Goal: Task Accomplishment & Management: Manage account settings

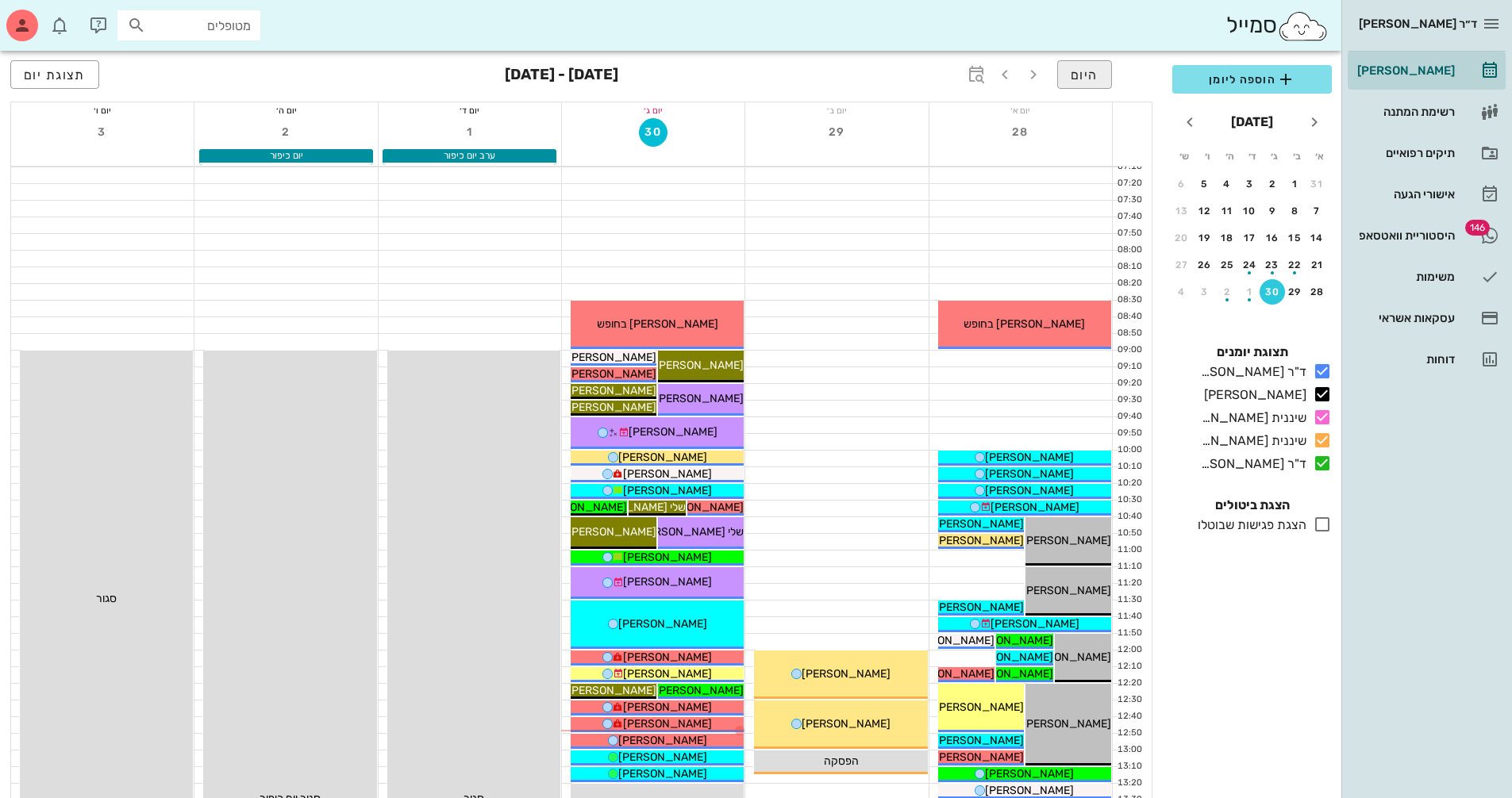
scroll to position [80, 0]
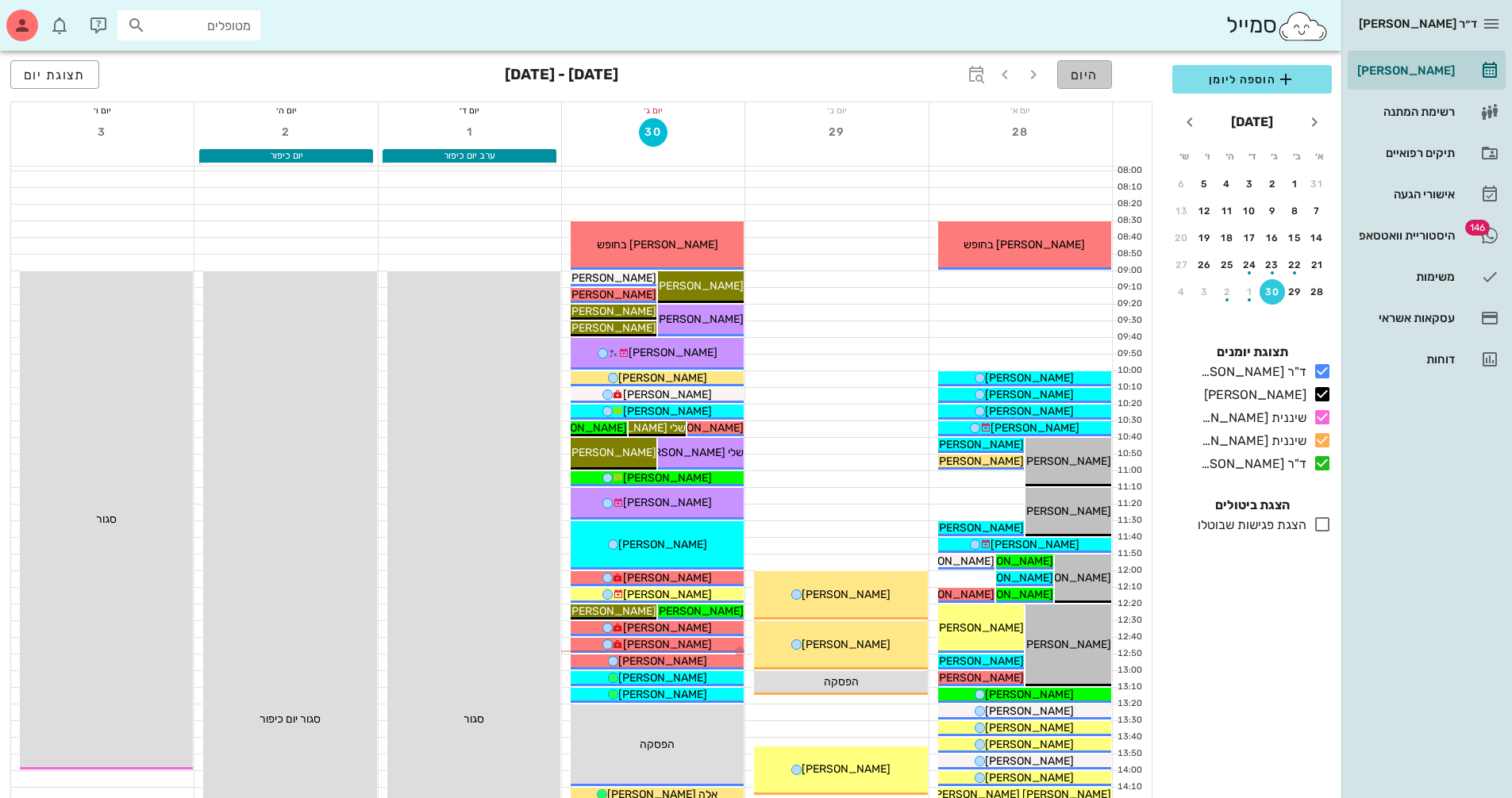
click at [1077, 73] on span "היום" at bounding box center [1084, 74] width 28 height 15
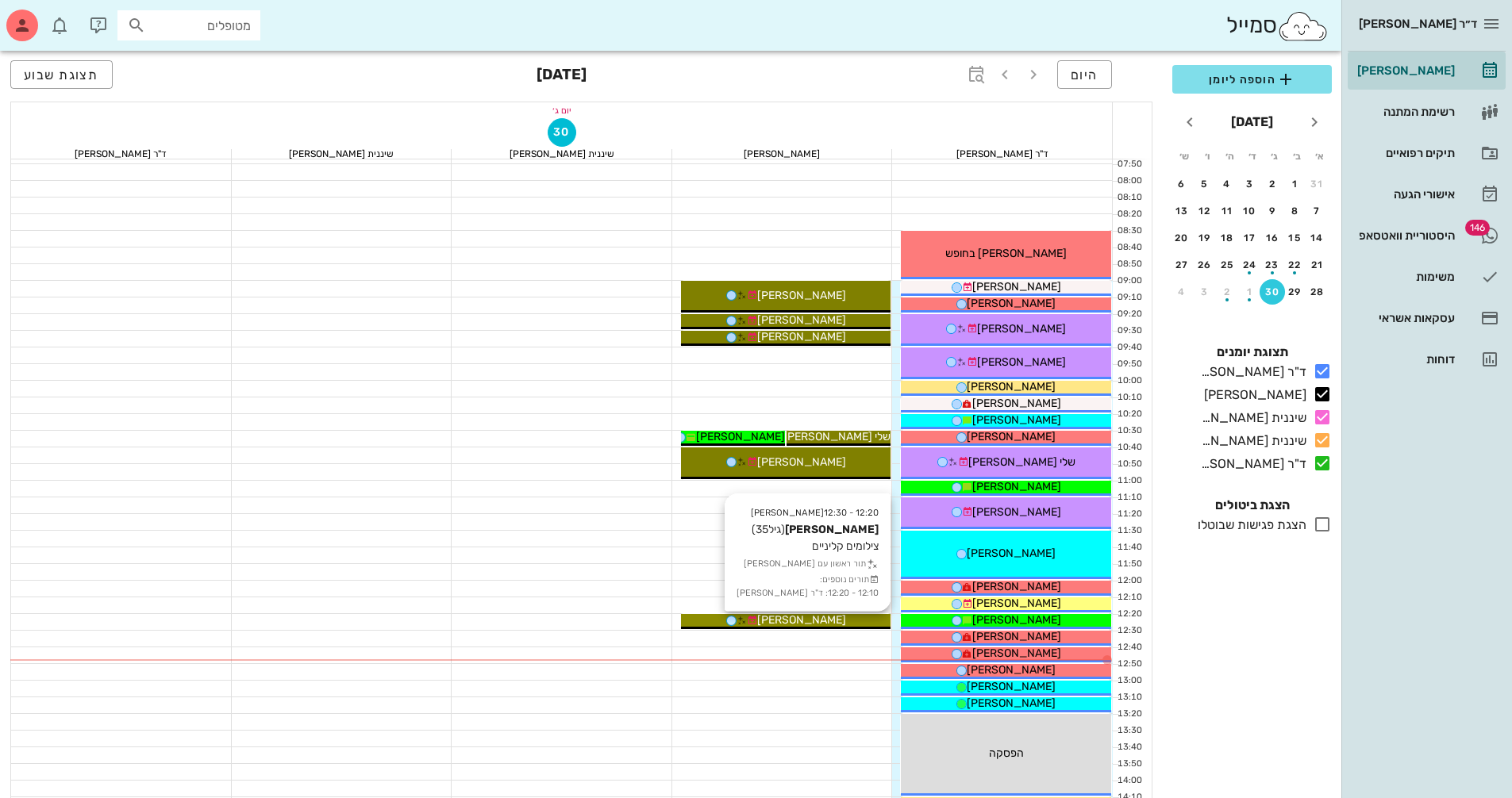
click at [747, 624] on icon at bounding box center [742, 621] width 10 height 10
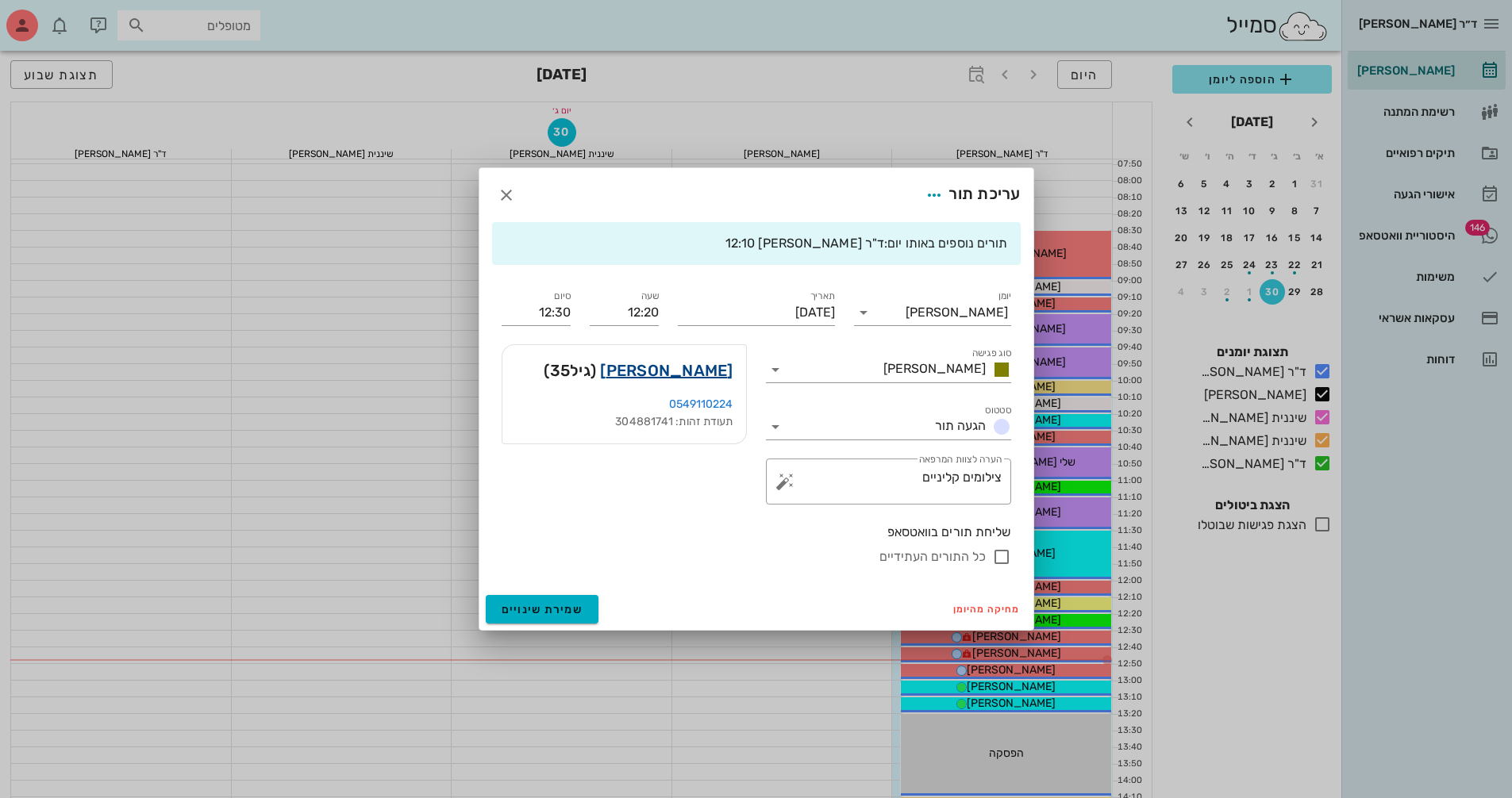
click at [725, 376] on link "[PERSON_NAME]" at bounding box center [666, 370] width 132 height 25
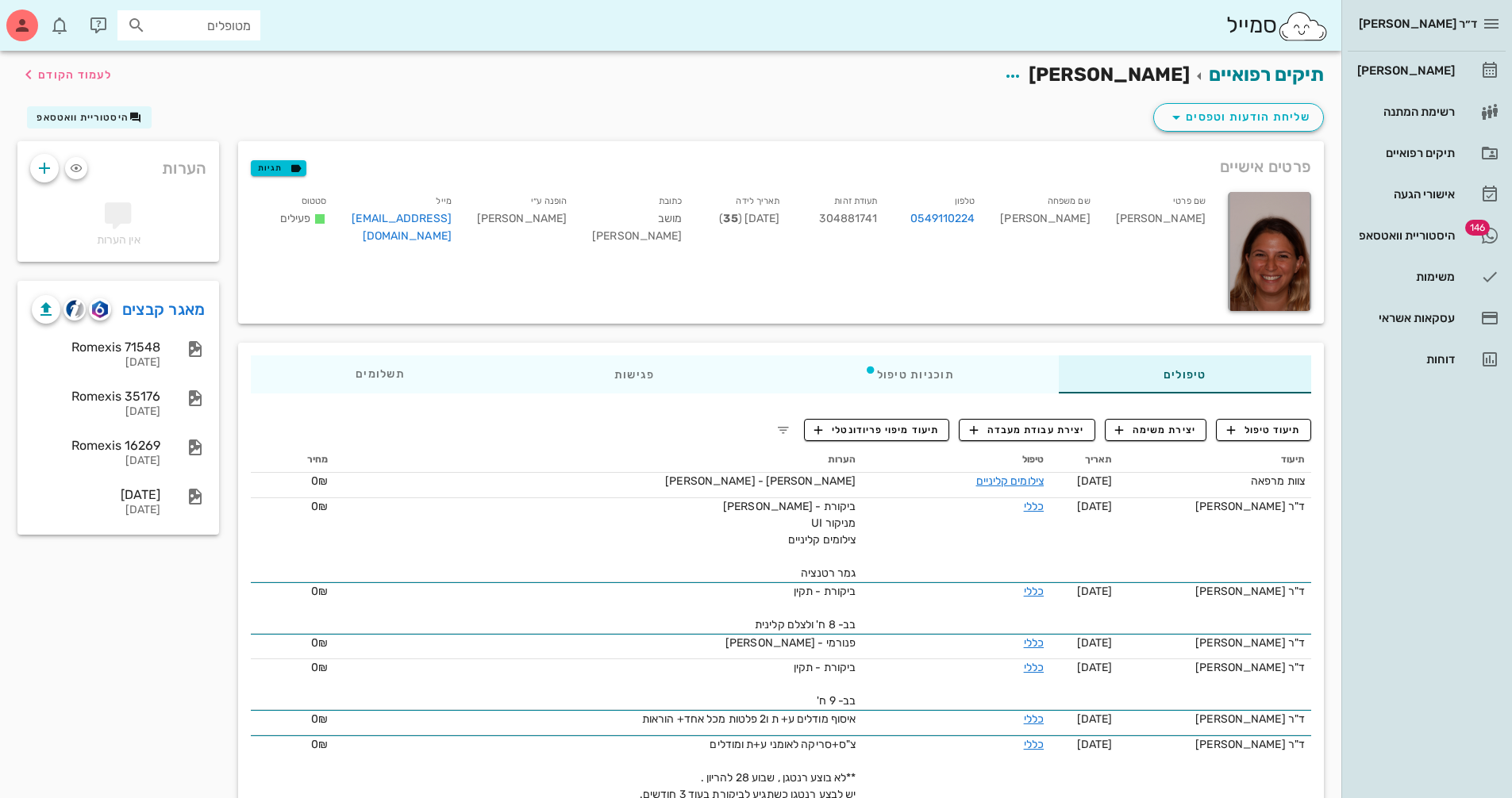
drag, startPoint x: 151, startPoint y: 319, endPoint x: 805, endPoint y: 423, distance: 662.2
click at [151, 319] on link "מאגר קבצים" at bounding box center [164, 309] width 83 height 25
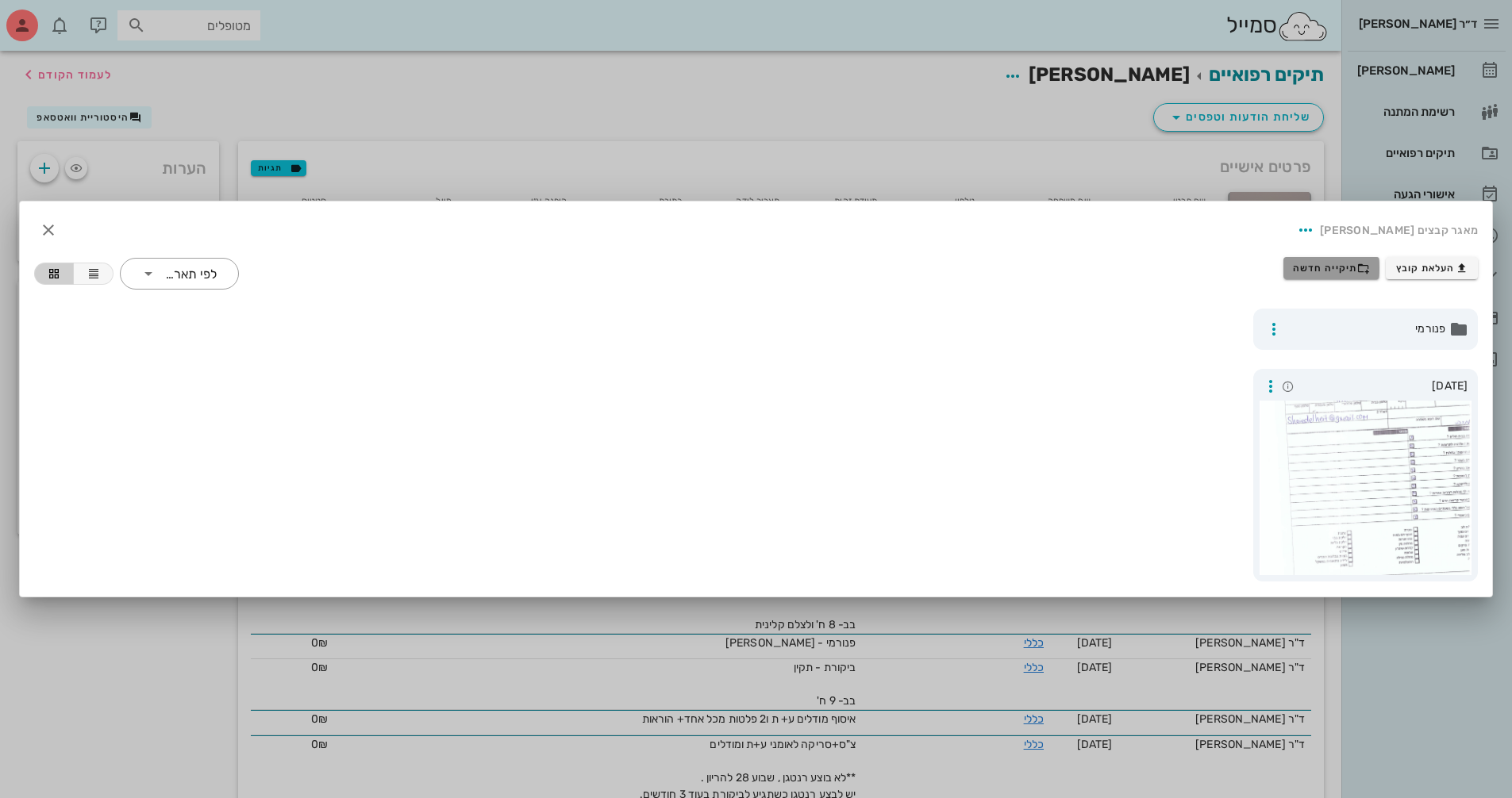
click at [1363, 267] on icon "button" at bounding box center [1363, 268] width 13 height 13
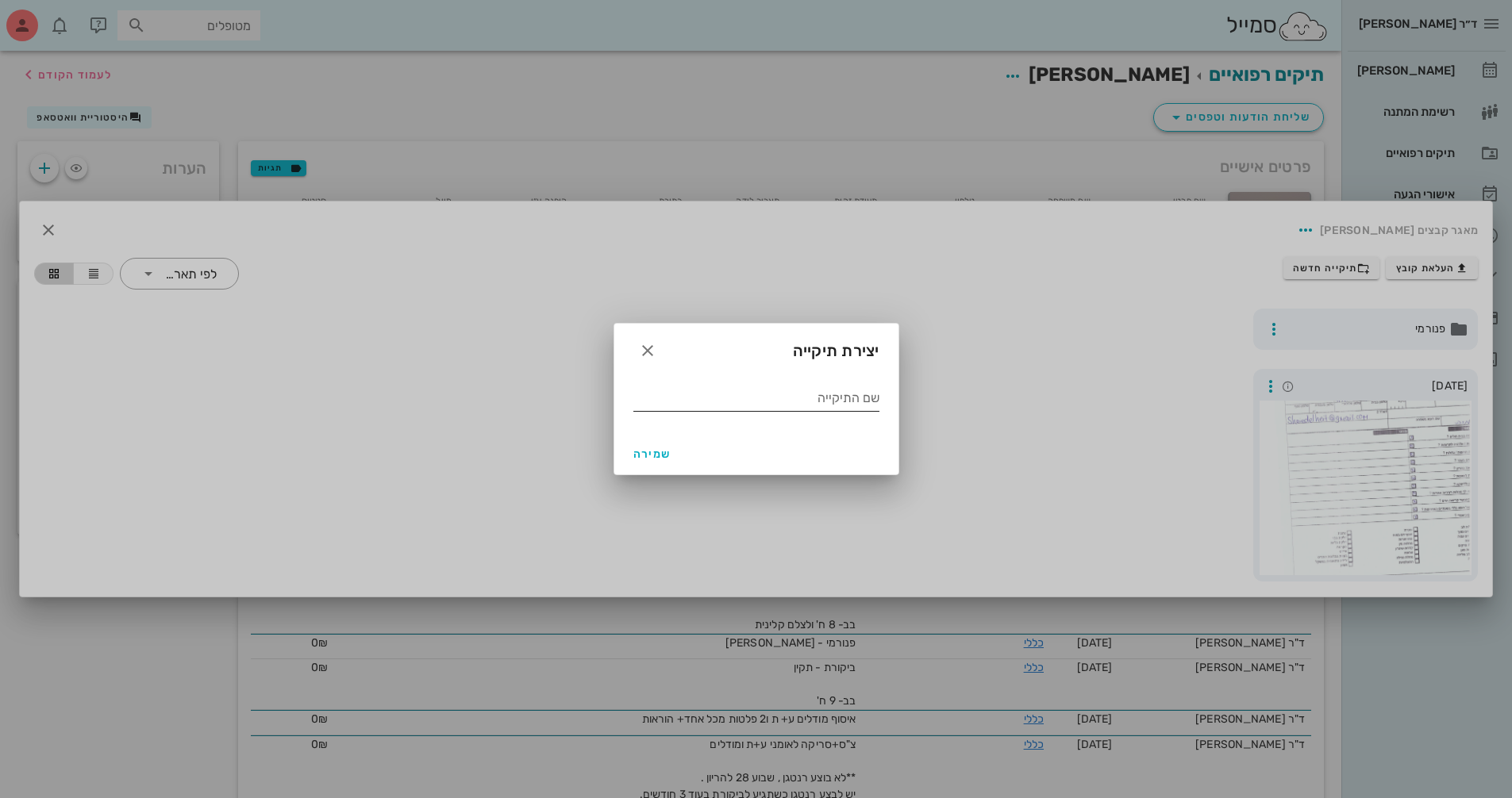
click at [830, 396] on div "שם התיקייה" at bounding box center [756, 398] width 246 height 25
type input "9.2025"
click at [655, 454] on span "שמירה" at bounding box center [653, 454] width 38 height 14
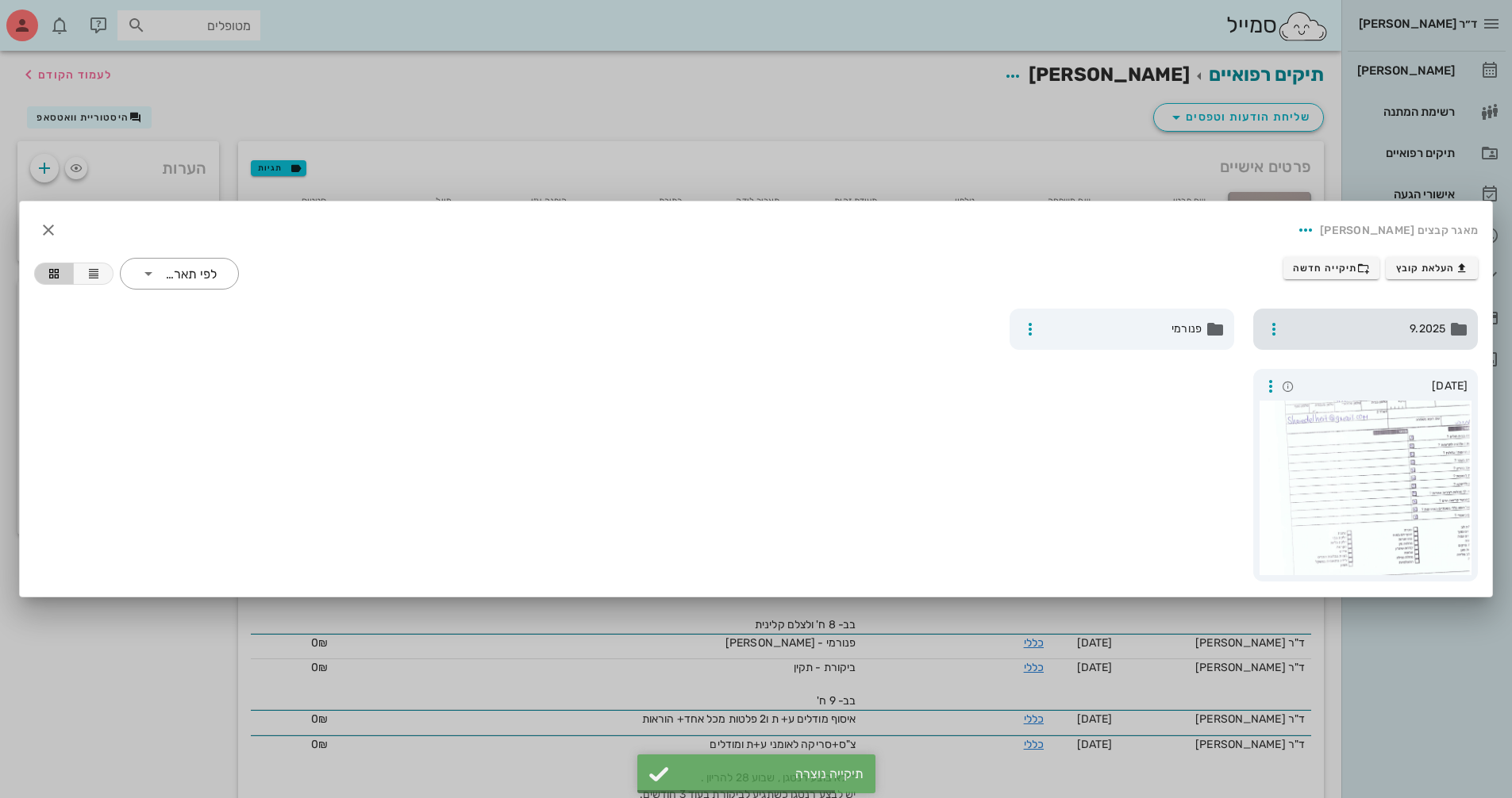
click at [1357, 322] on span "9.2025" at bounding box center [1367, 329] width 157 height 17
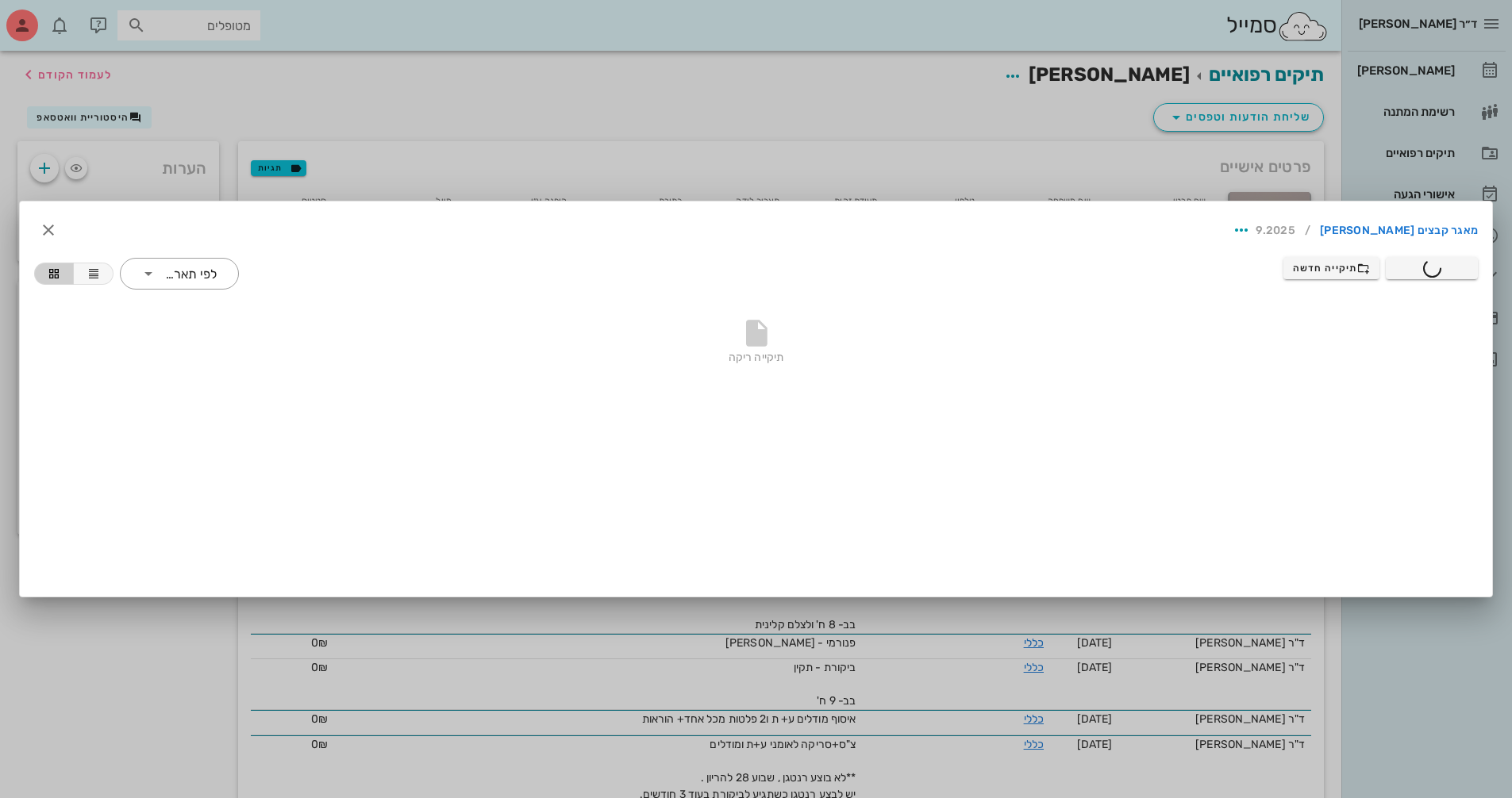
click at [901, 121] on div at bounding box center [756, 399] width 1512 height 798
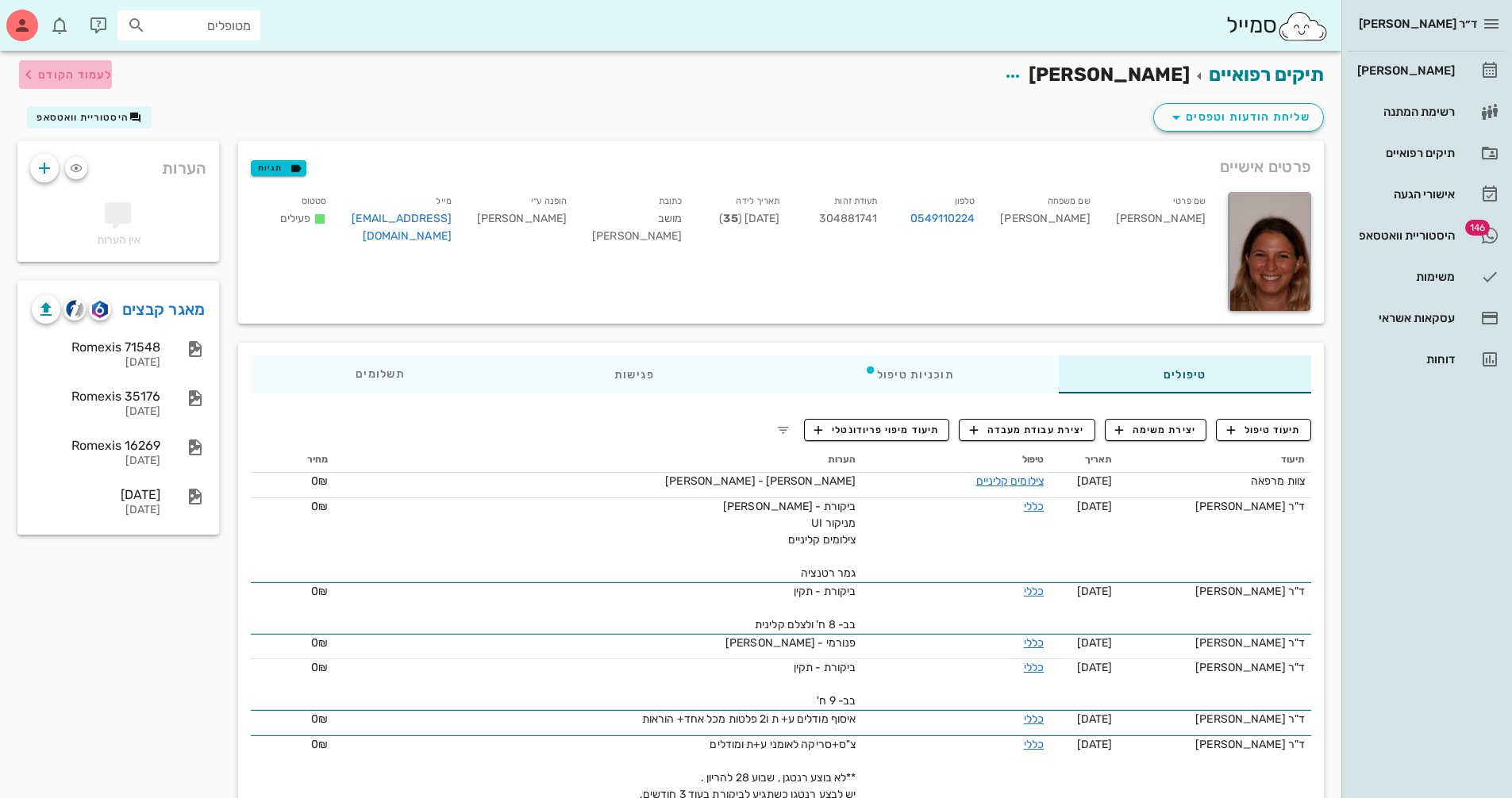
click at [87, 80] on span "לעמוד הקודם" at bounding box center [74, 75] width 74 height 14
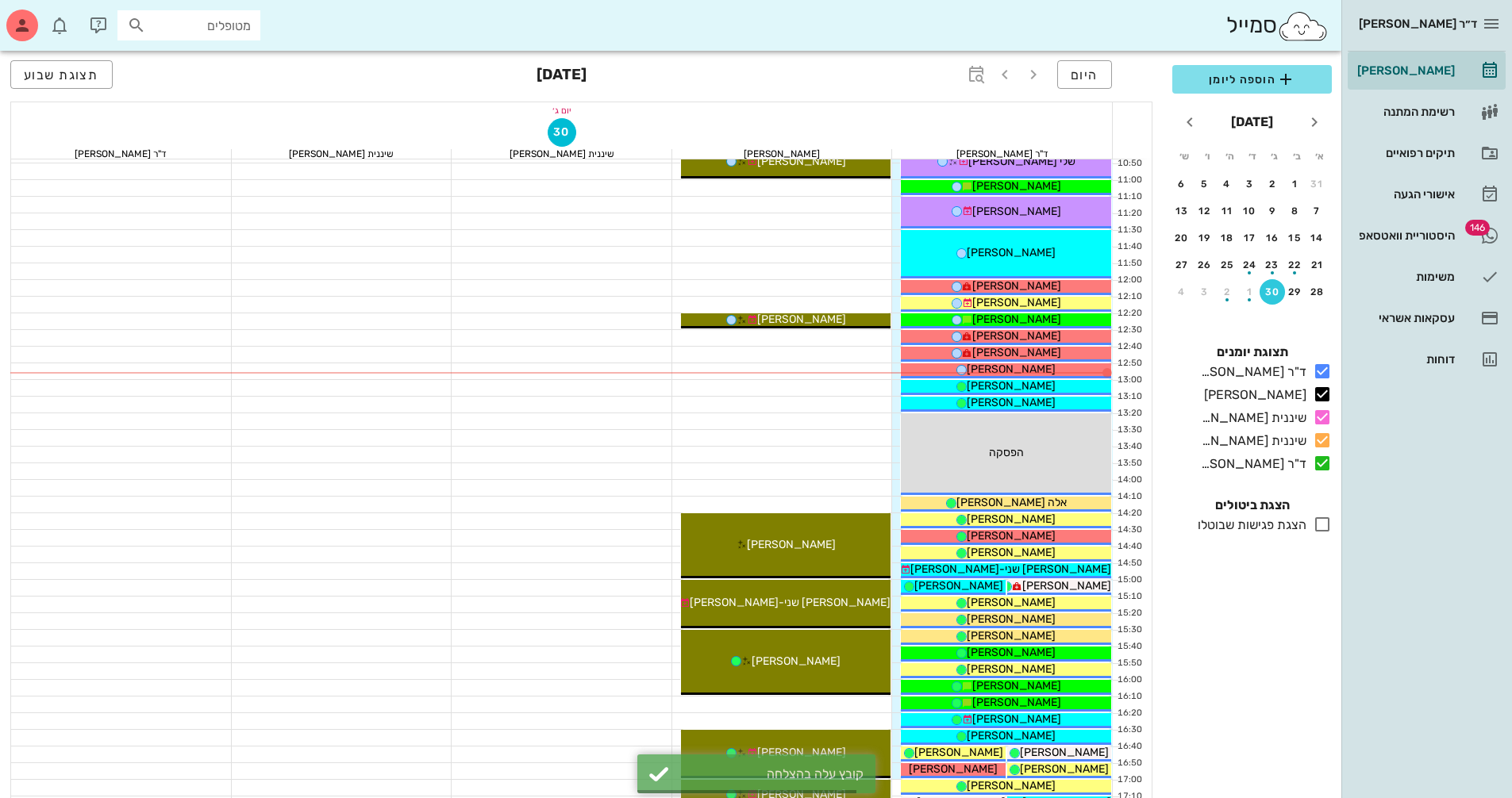
scroll to position [396, 0]
